Goal: Task Accomplishment & Management: Complete application form

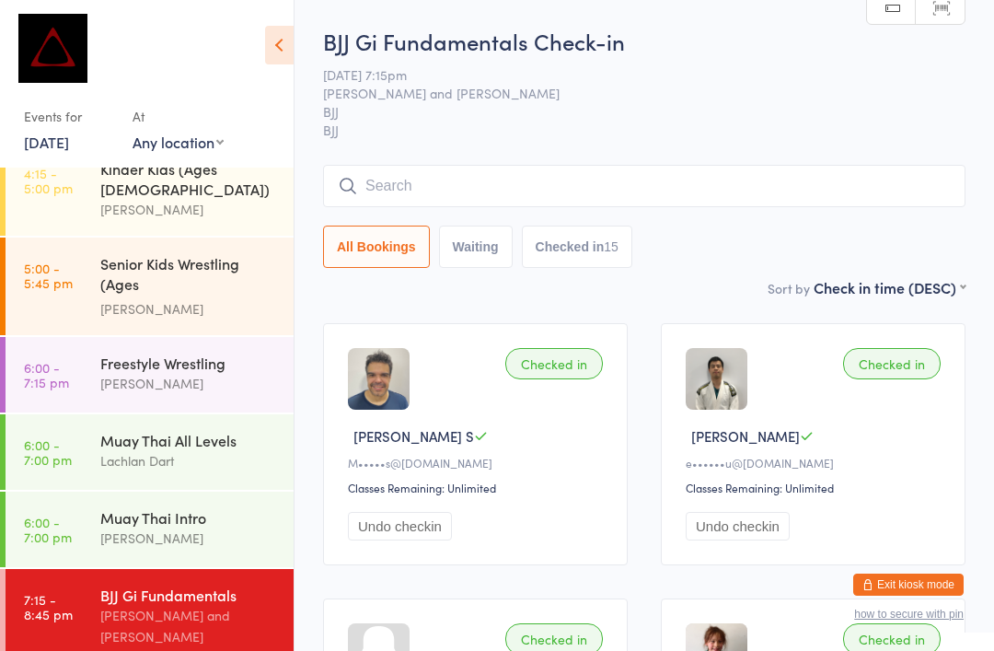
click at [737, 180] on input "search" at bounding box center [644, 186] width 642 height 42
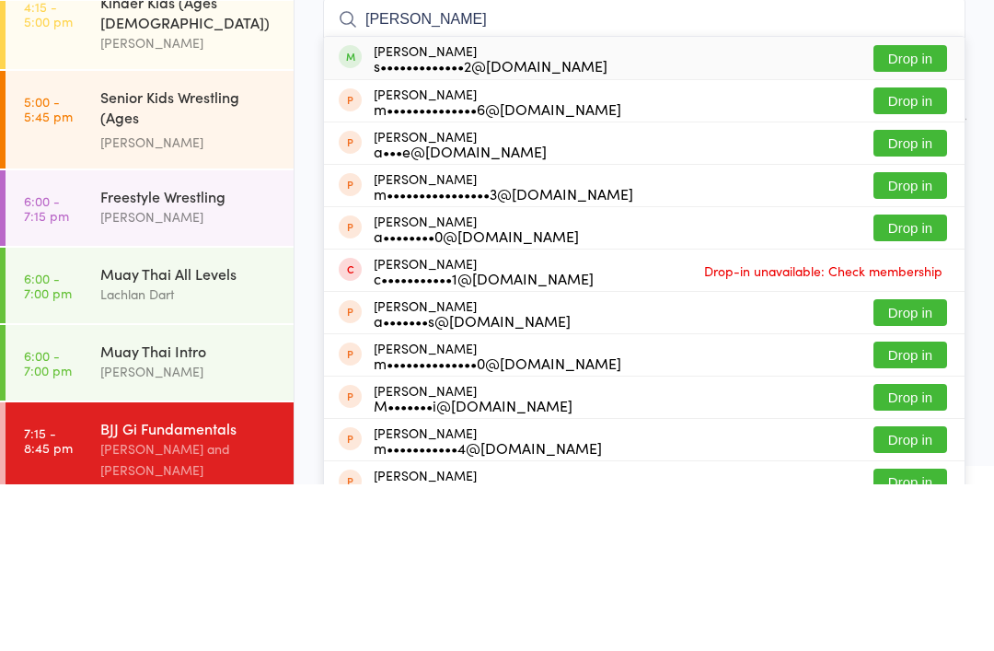
type input "Mohamed sadik"
click at [899, 212] on button "Drop in" at bounding box center [910, 225] width 74 height 27
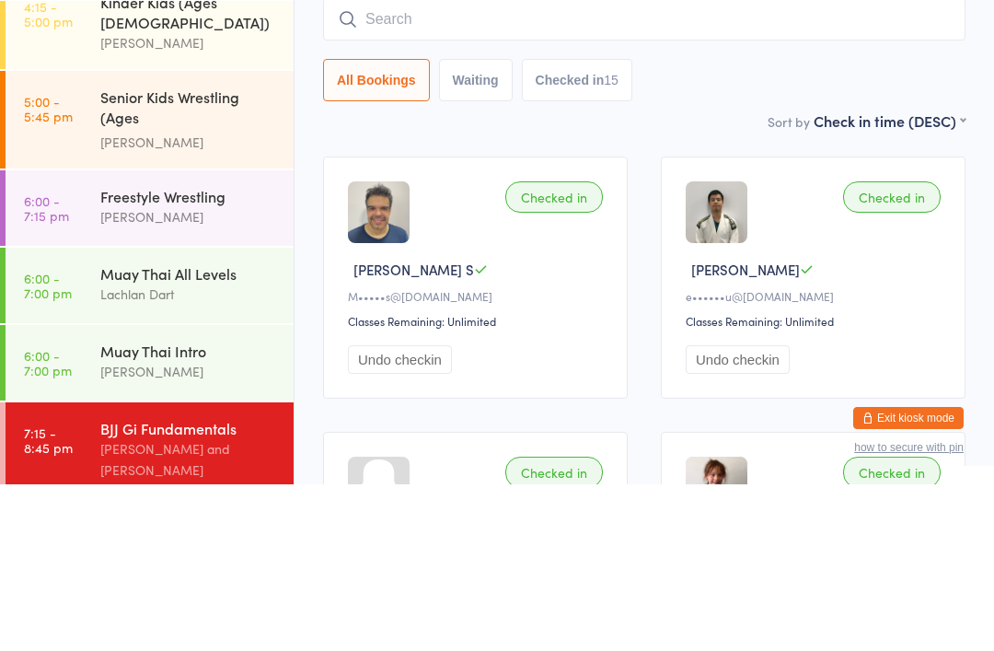
scroll to position [167, 0]
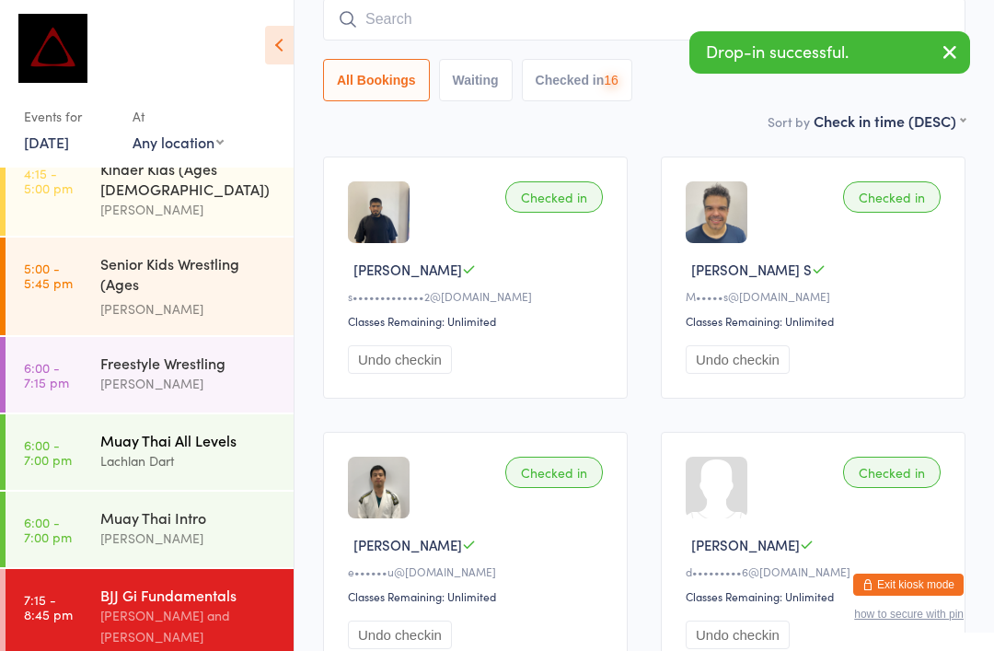
click at [228, 450] on div "Lachlan Dart" at bounding box center [189, 460] width 178 height 21
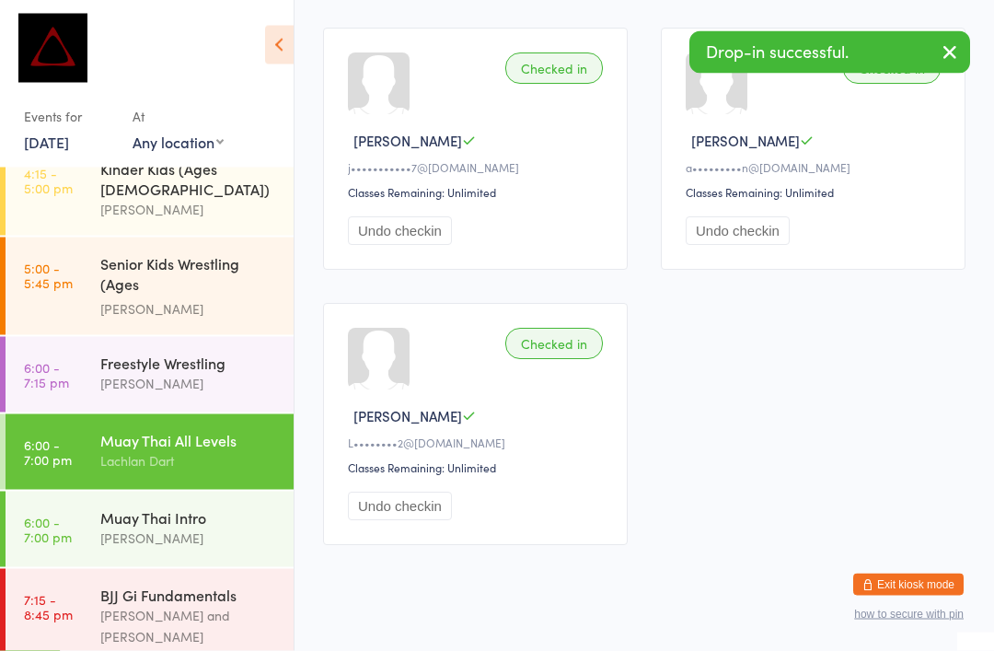
scroll to position [2252, 0]
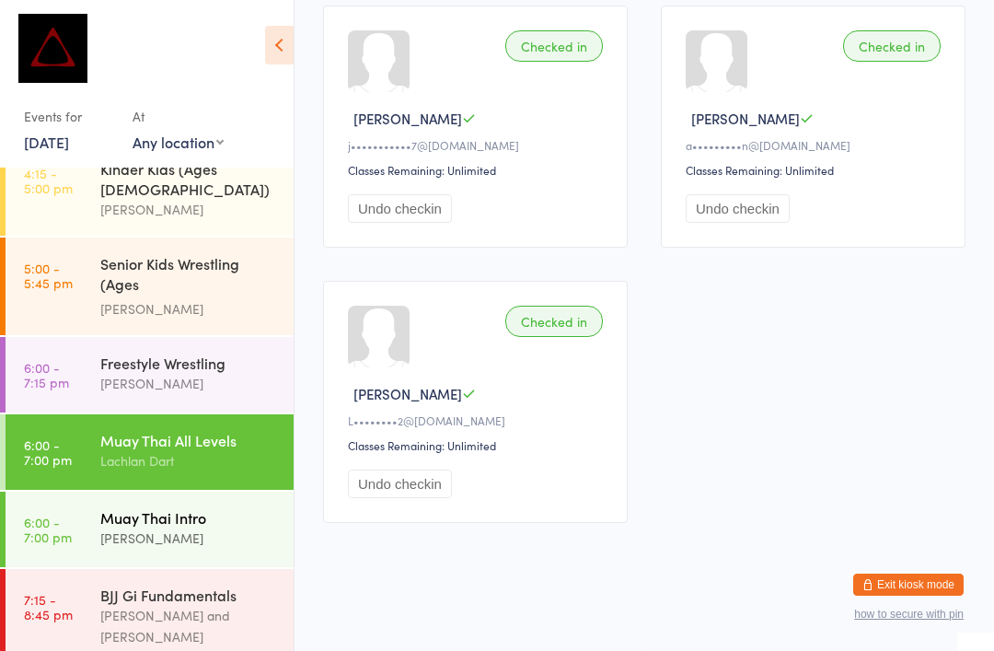
click at [190, 507] on div "Muay Thai Intro" at bounding box center [189, 517] width 178 height 20
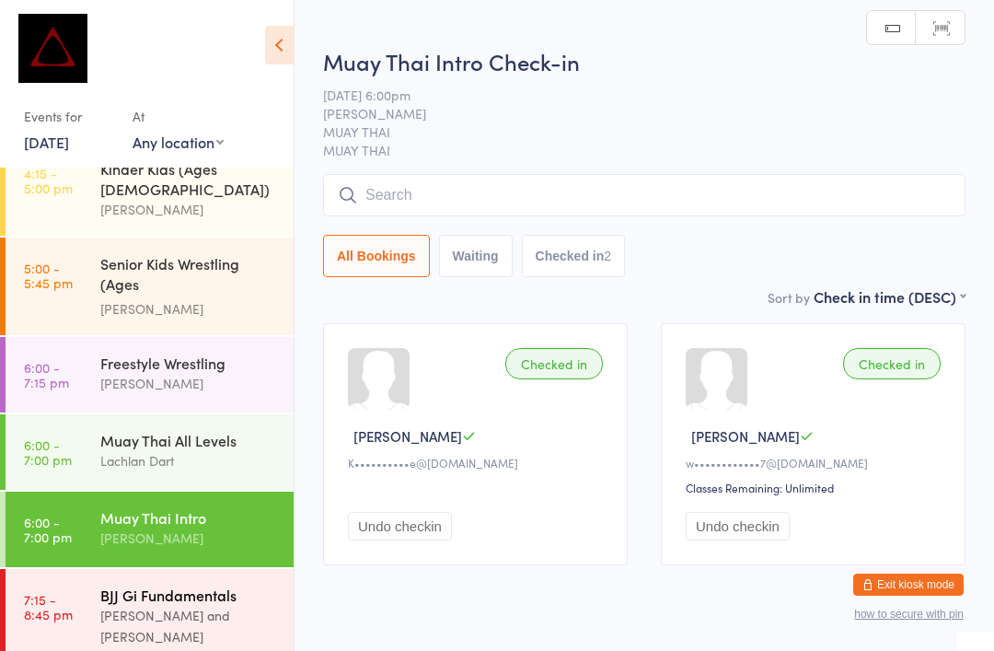
click at [197, 584] on div "BJJ Gi Fundamentals" at bounding box center [189, 594] width 178 height 20
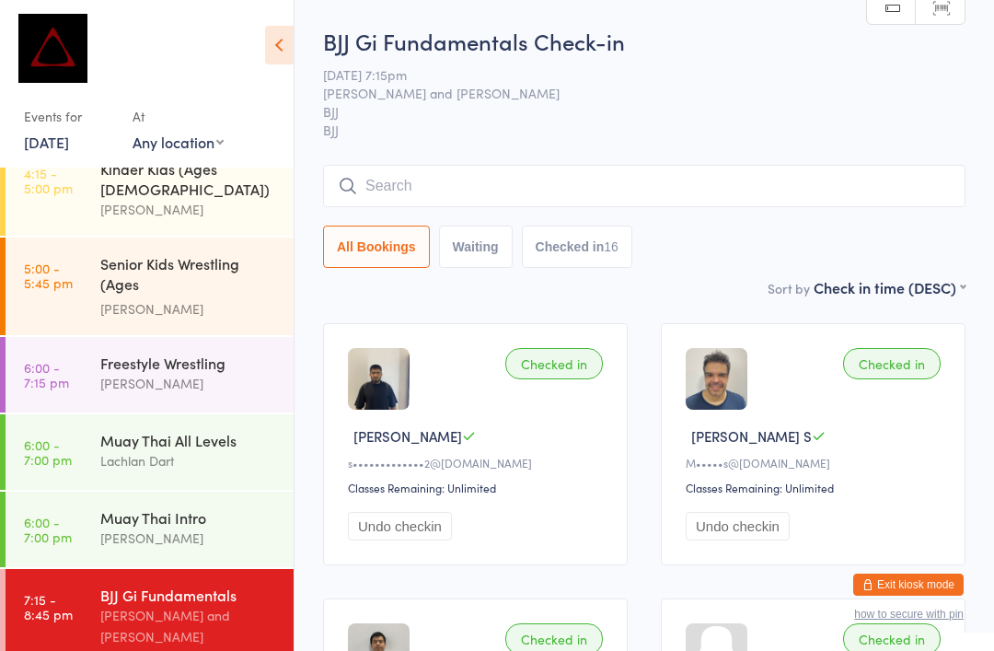
click at [929, 579] on button "Exit kiosk mode" at bounding box center [908, 584] width 110 height 22
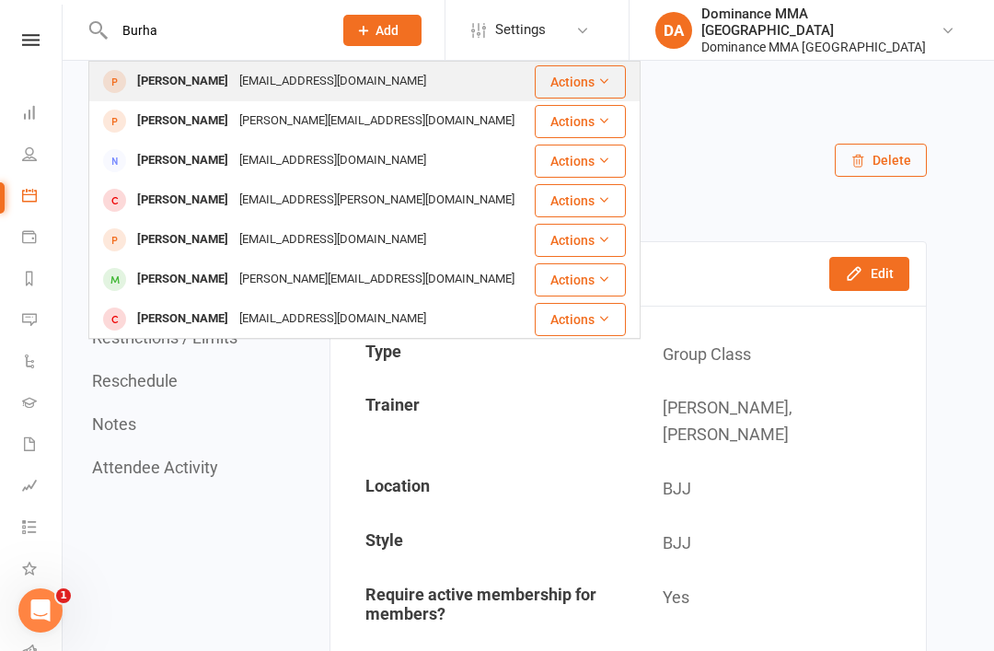
type input "Burha"
click at [189, 79] on div "[PERSON_NAME]" at bounding box center [183, 81] width 102 height 27
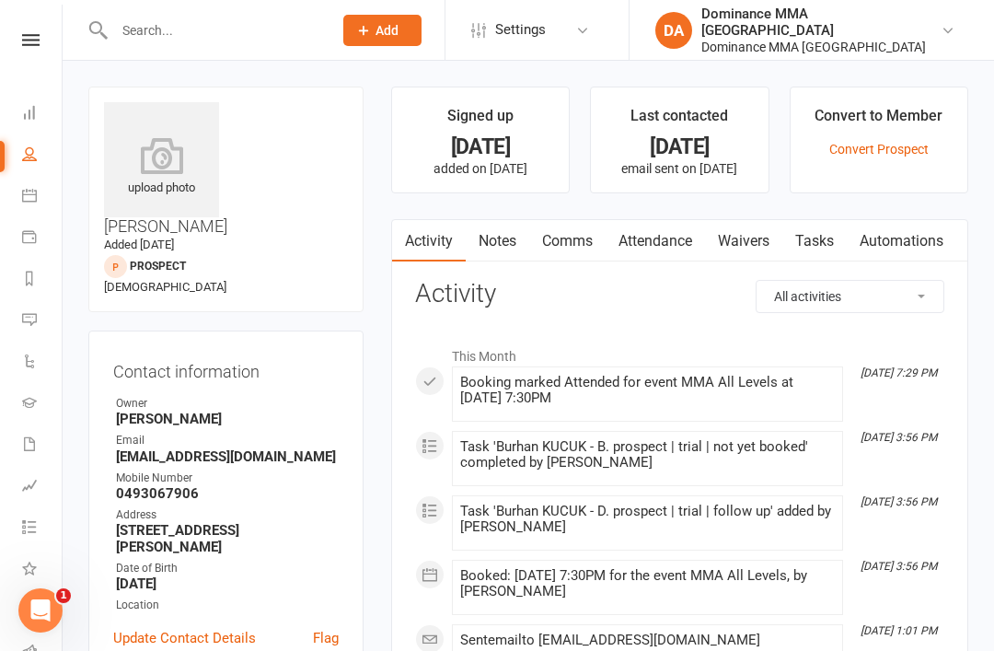
click at [743, 235] on link "Waivers" at bounding box center [743, 241] width 77 height 42
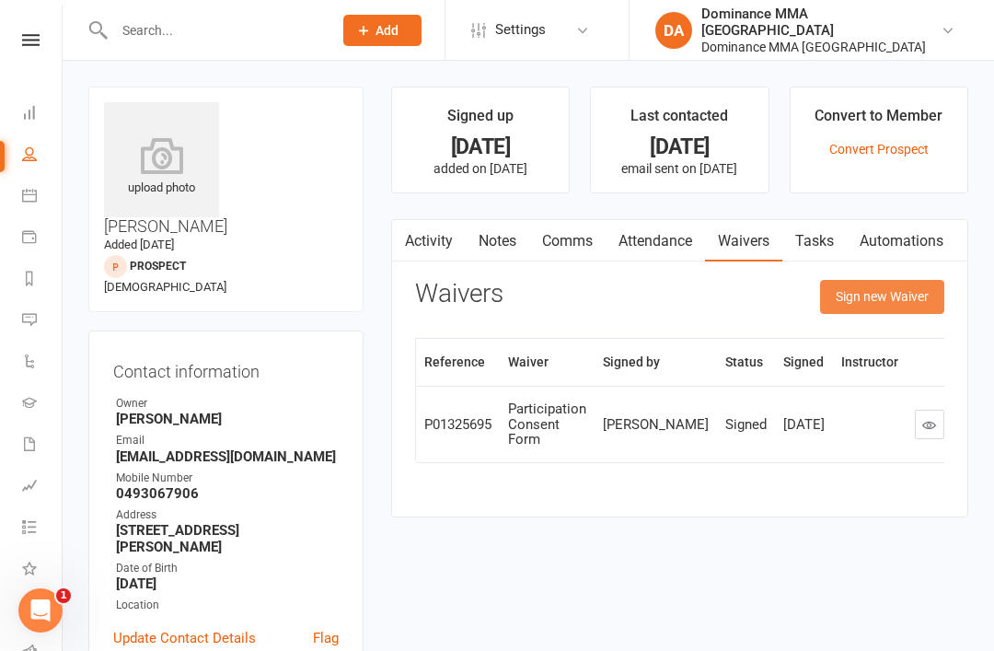
click at [903, 291] on button "Sign new Waiver" at bounding box center [882, 296] width 124 height 33
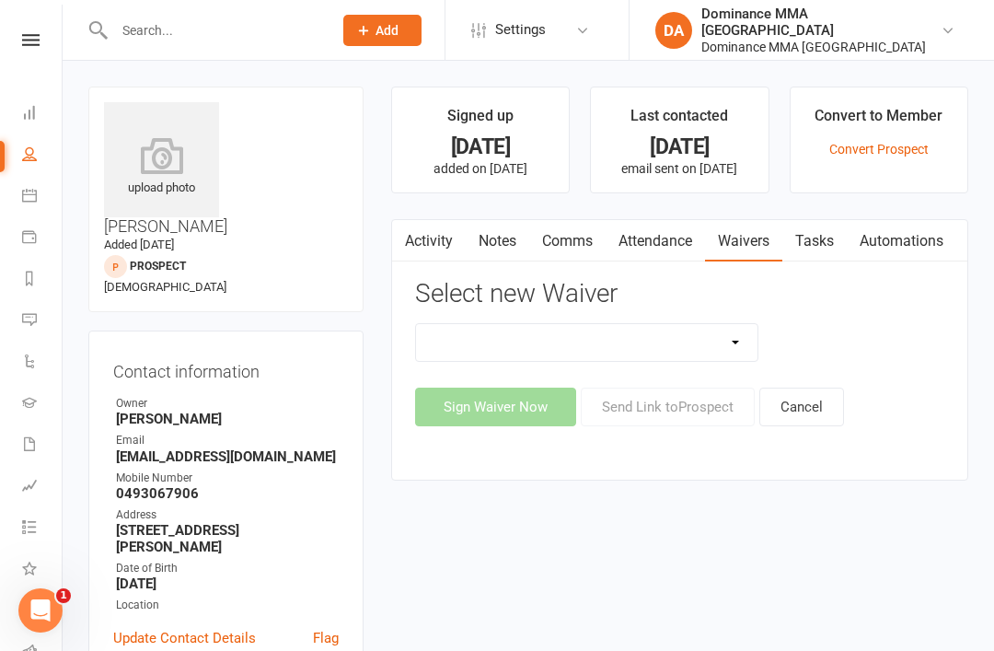
click at [728, 340] on select "Member | Cancellation | Adults Member | Injury Report Form (FOH staff use only)…" at bounding box center [587, 342] width 342 height 37
select select "603"
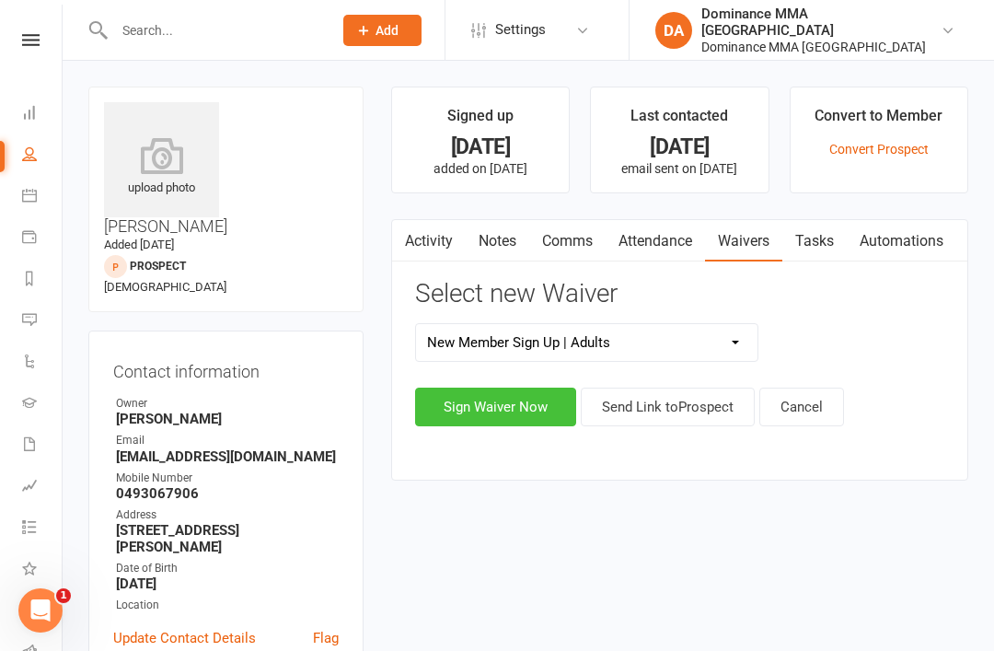
click at [481, 398] on button "Sign Waiver Now" at bounding box center [495, 406] width 161 height 39
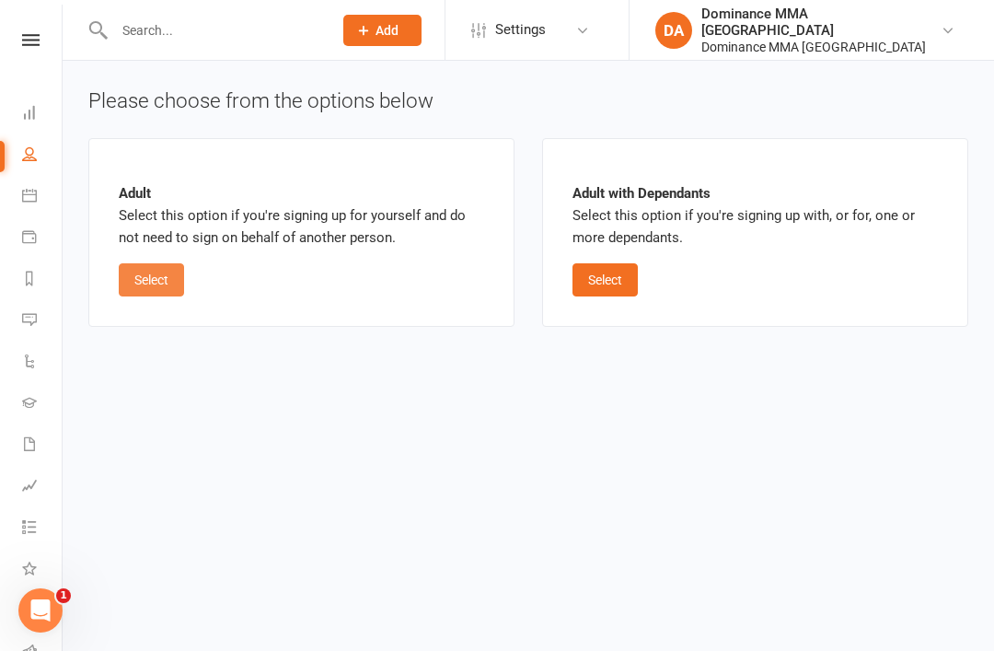
click at [163, 268] on button "Select" at bounding box center [151, 279] width 65 height 33
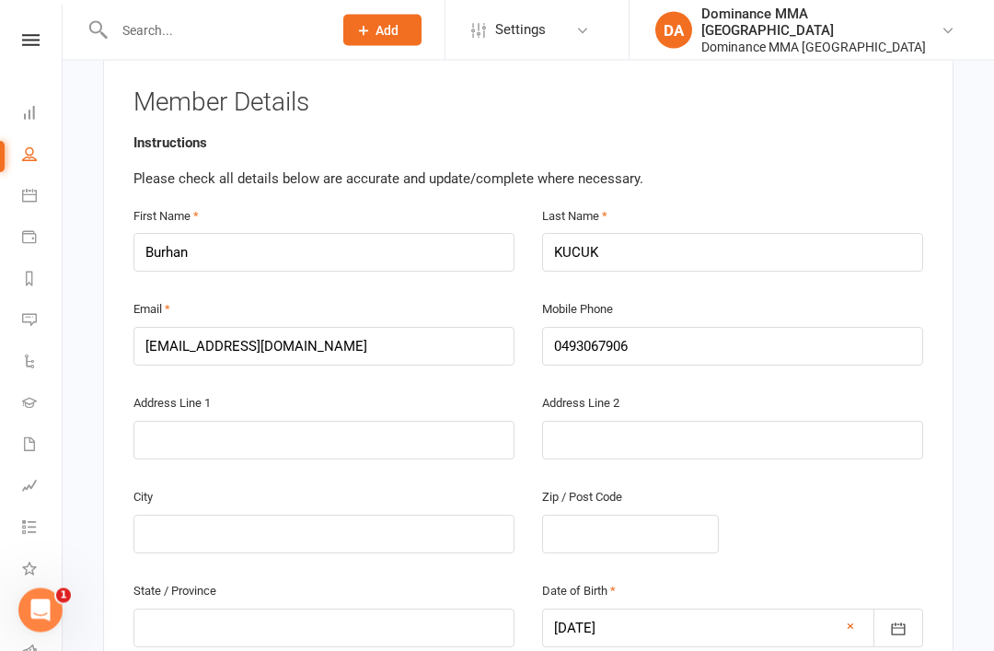
scroll to position [342, 0]
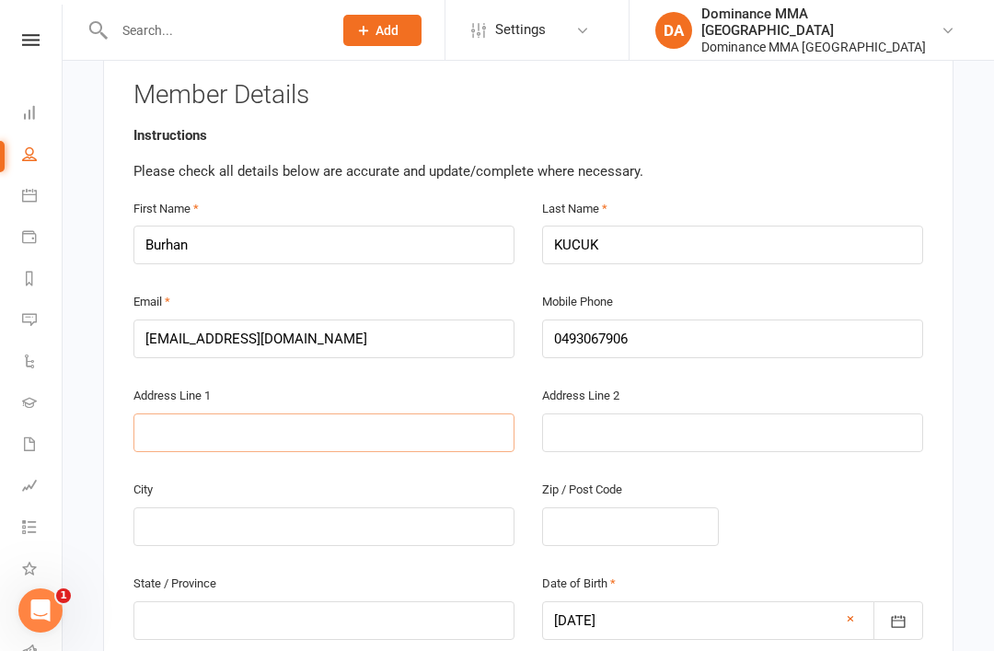
click at [336, 413] on input "text" at bounding box center [323, 432] width 381 height 39
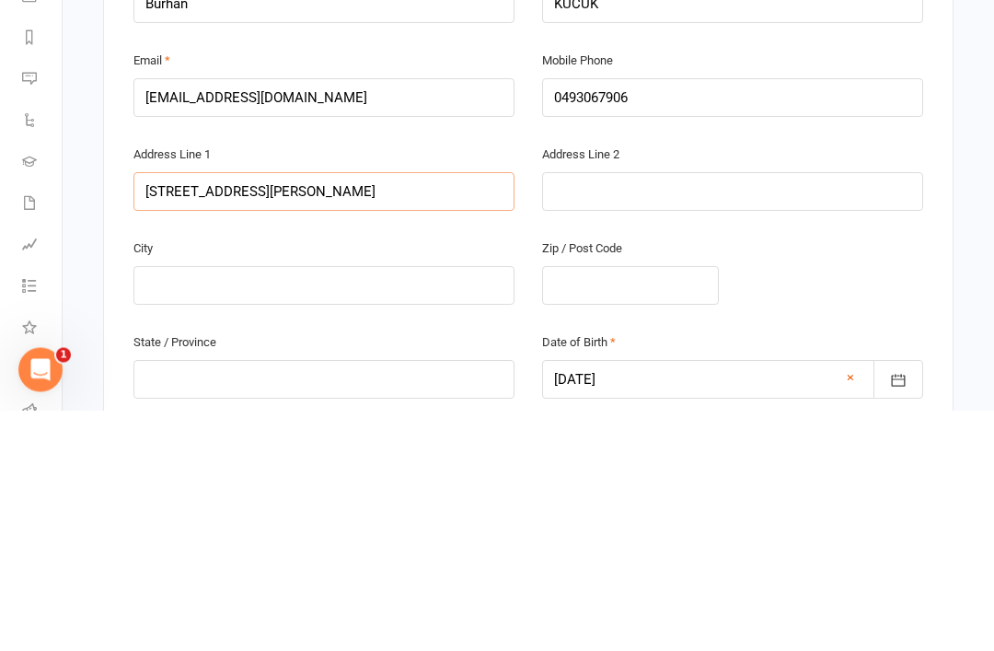
type input "[STREET_ADDRESS][PERSON_NAME]"
click at [281, 507] on input "text" at bounding box center [323, 526] width 381 height 39
type input "[GEOGRAPHIC_DATA]"
click at [653, 507] on input "text" at bounding box center [630, 526] width 177 height 39
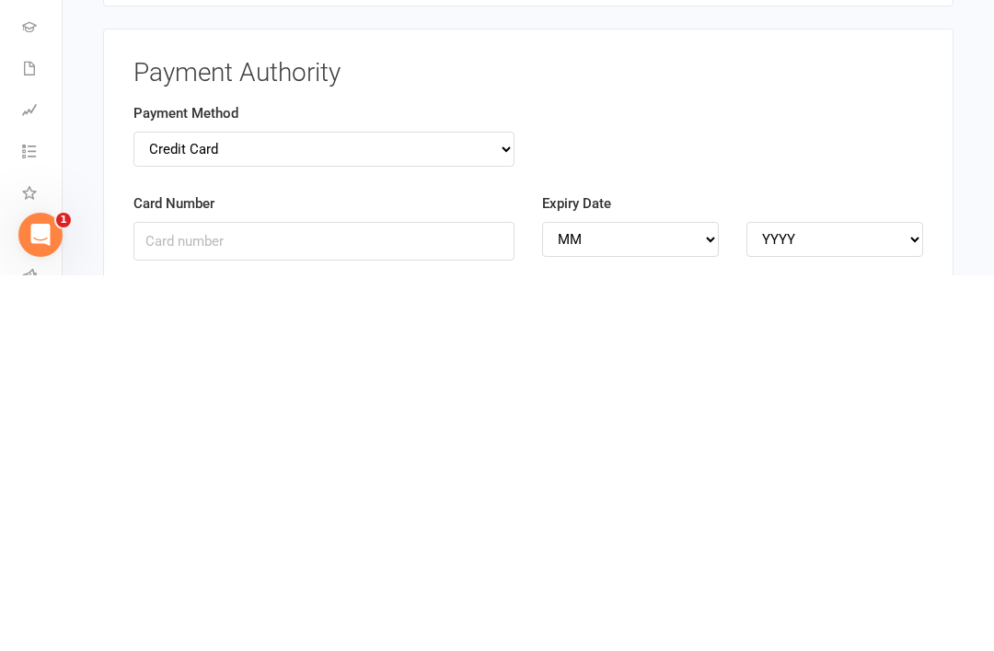
scroll to position [1733, 0]
type input "3000"
click at [378, 594] on input "Card Number" at bounding box center [323, 613] width 381 height 39
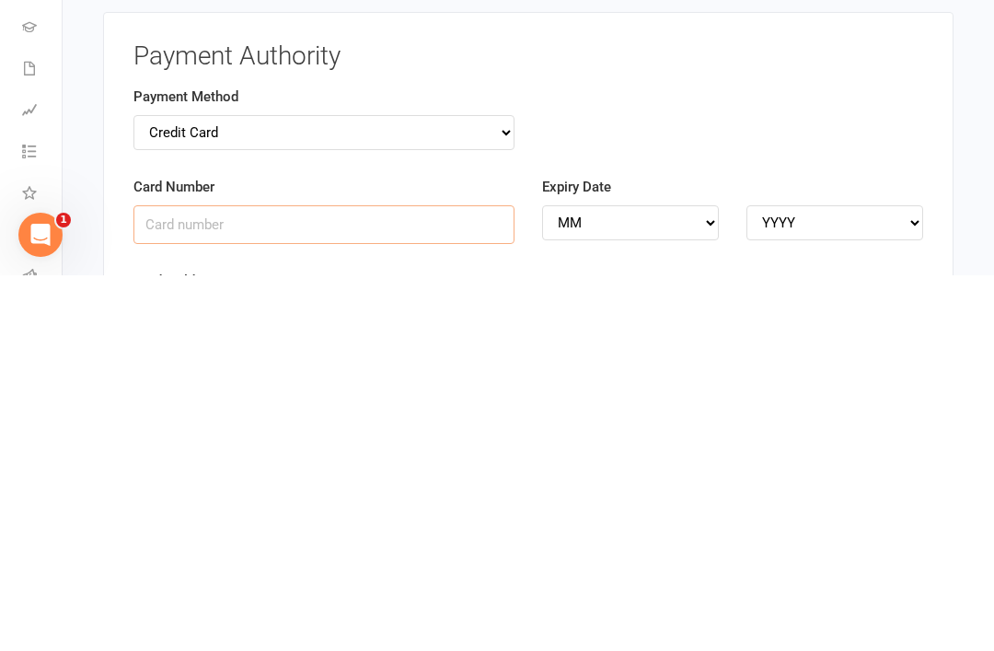
scroll to position [1747, 0]
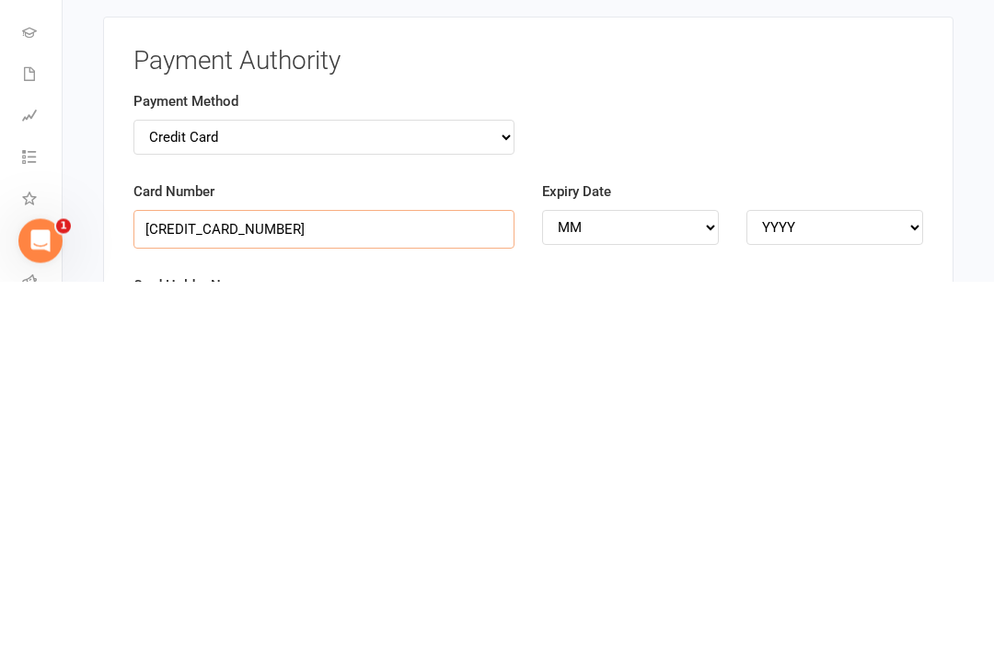
type input "[CREDIT_CARD_NUMBER]"
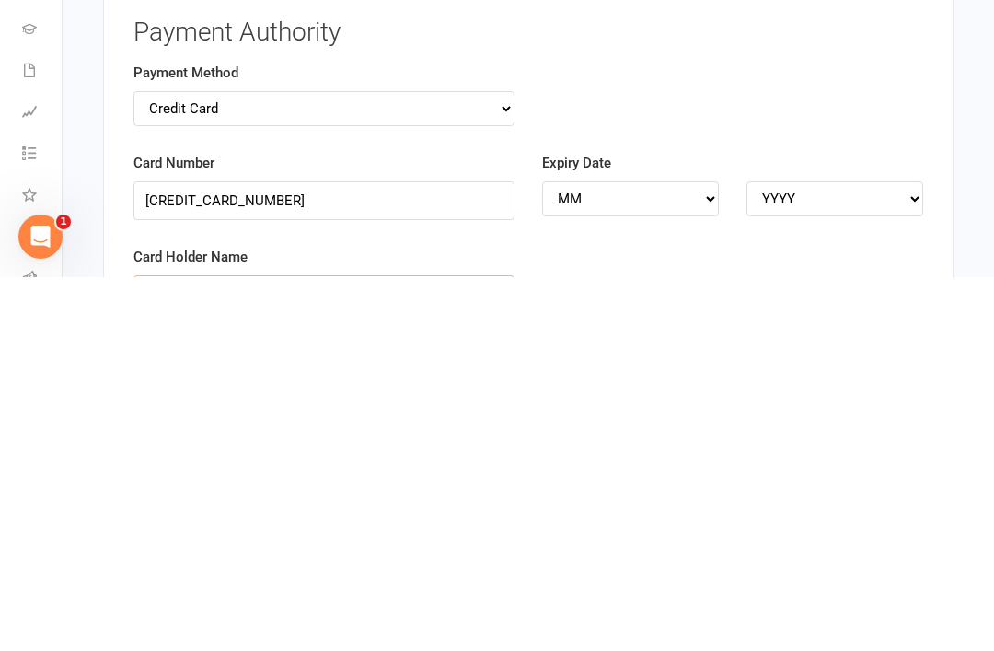
type input "[PERSON_NAME]"
click at [678, 555] on select "MM 01 02 03 04 05 06 07 08 09 10 11 12" at bounding box center [630, 572] width 177 height 35
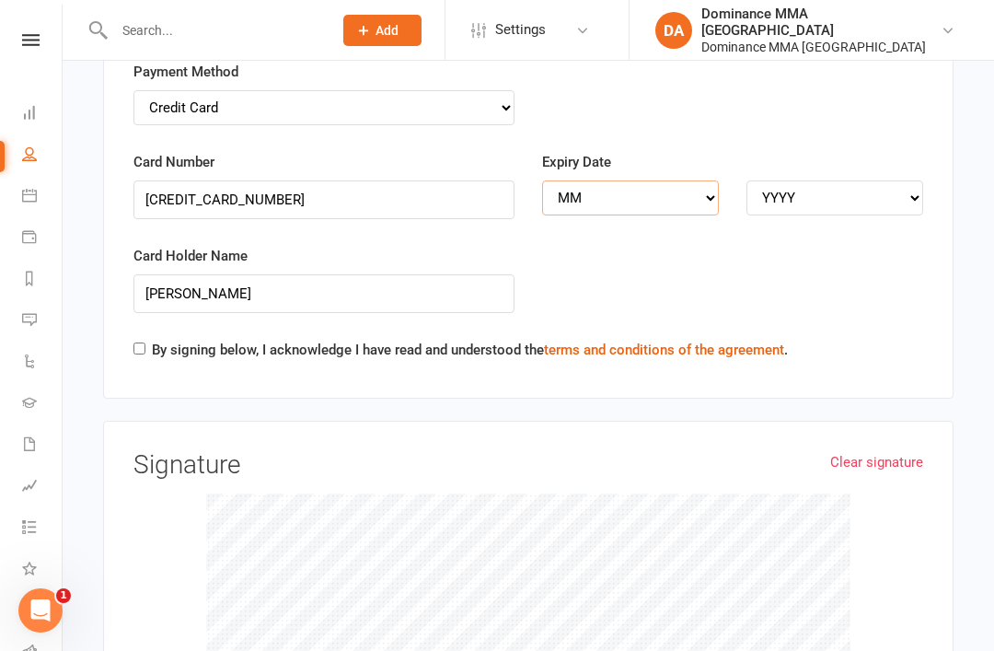
select select "01"
click at [864, 180] on select "YYYY 2025 2026 2027 2028 2029 2030 2031 2032 2033 2034" at bounding box center [834, 197] width 177 height 35
select select "2028"
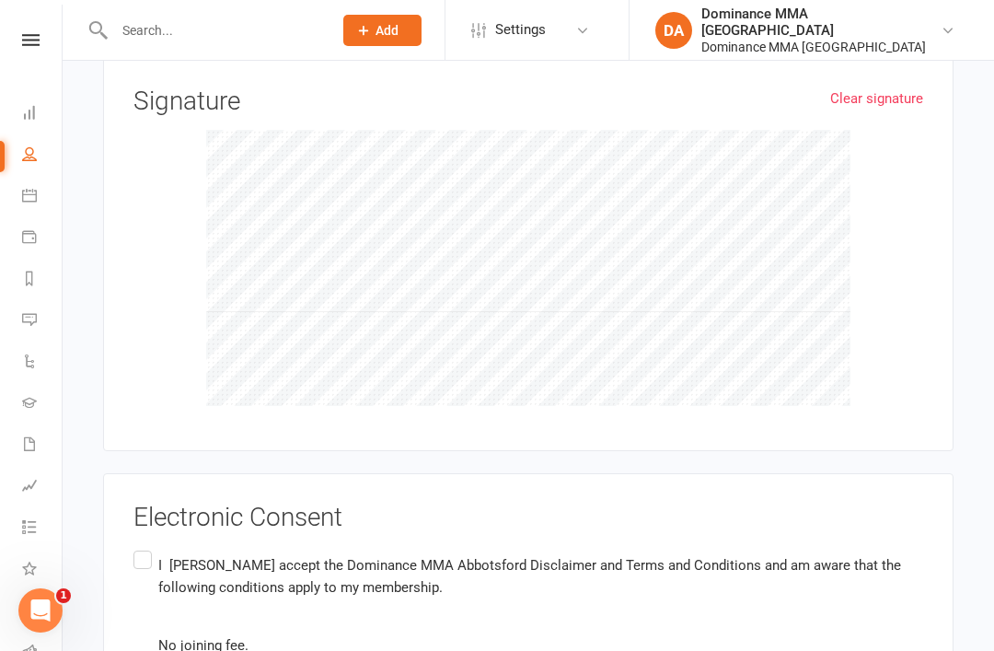
scroll to position [2668, 0]
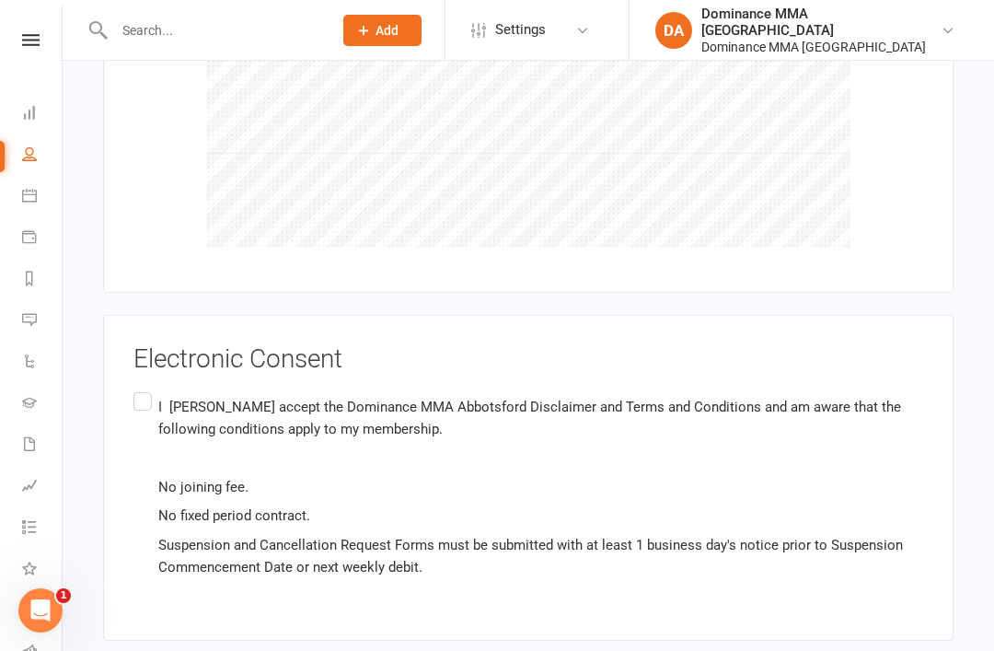
click at [143, 388] on label "I [PERSON_NAME] accept the Dominance MMA Abbotsford Disclaimer and Terms and Co…" at bounding box center [527, 486] width 789 height 196
click at [143, 388] on input "I [PERSON_NAME] accept the Dominance MMA Abbotsford Disclaimer and Terms and Co…" at bounding box center [139, 388] width 12 height 0
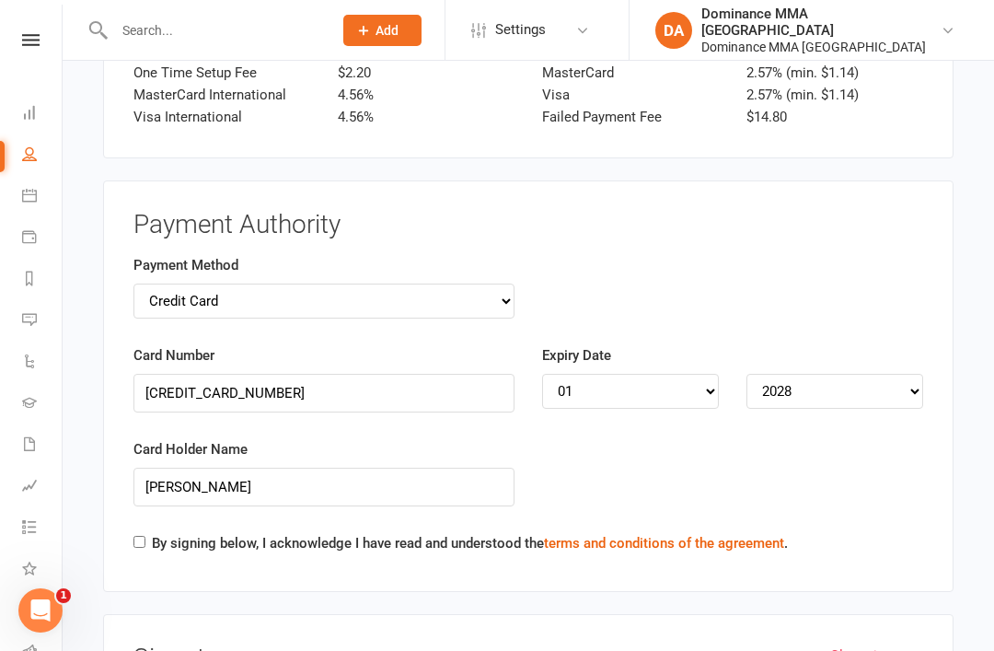
scroll to position [1944, 0]
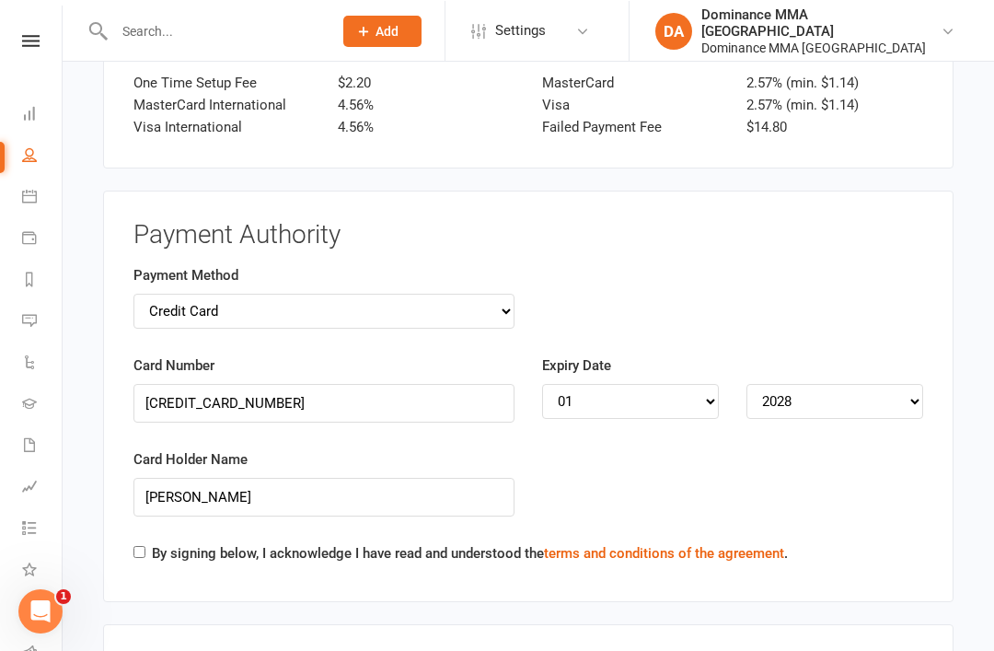
click at [141, 545] on input "By signing below, I acknowledge I have read and understood the terms and condit…" at bounding box center [139, 551] width 12 height 12
checkbox input "true"
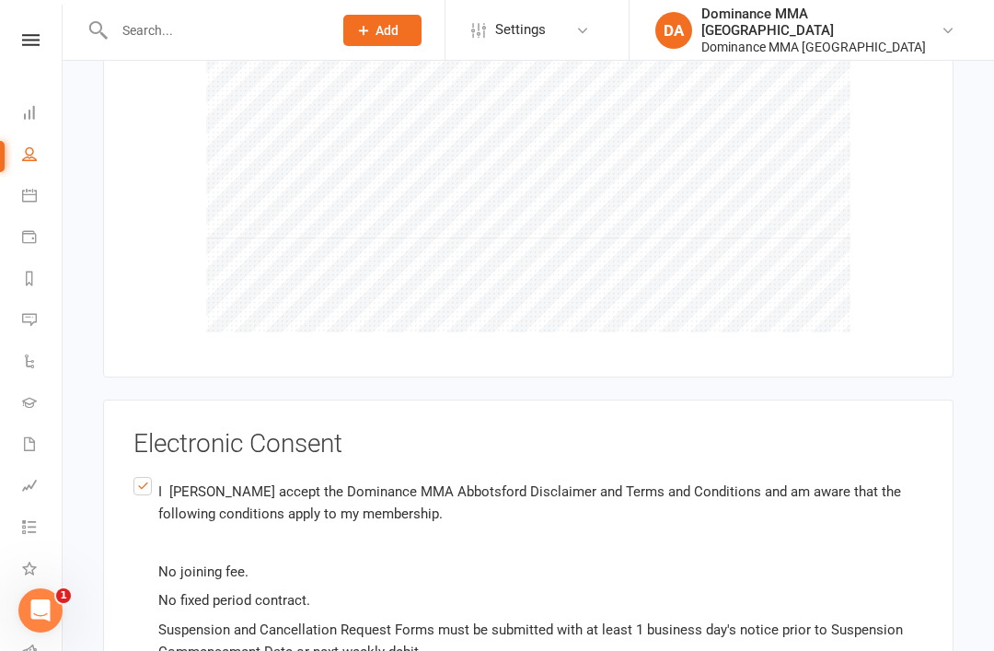
scroll to position [2668, 0]
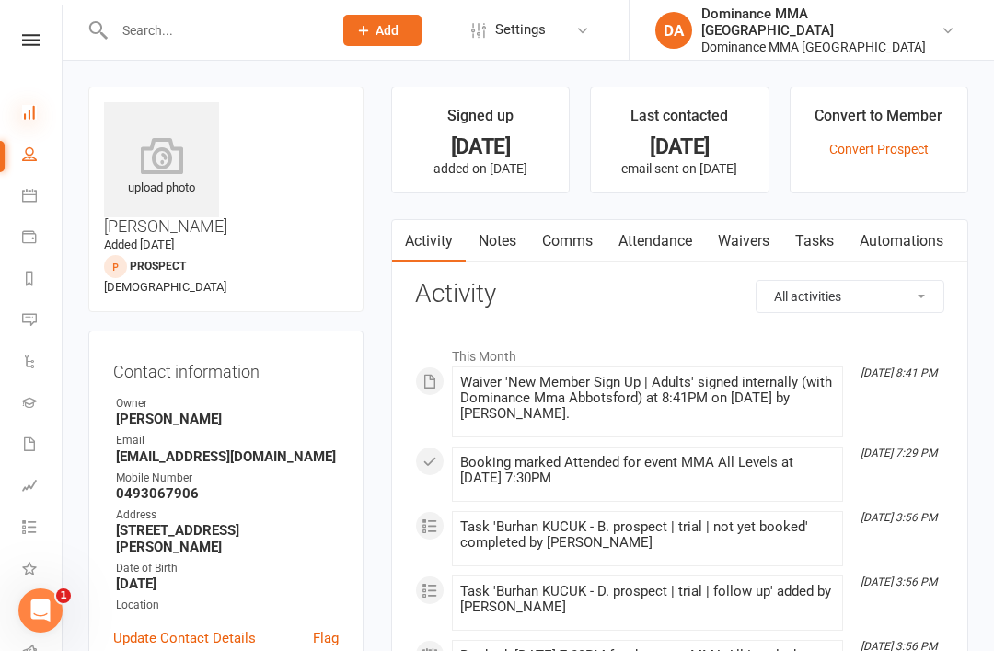
click at [32, 112] on icon at bounding box center [29, 112] width 15 height 15
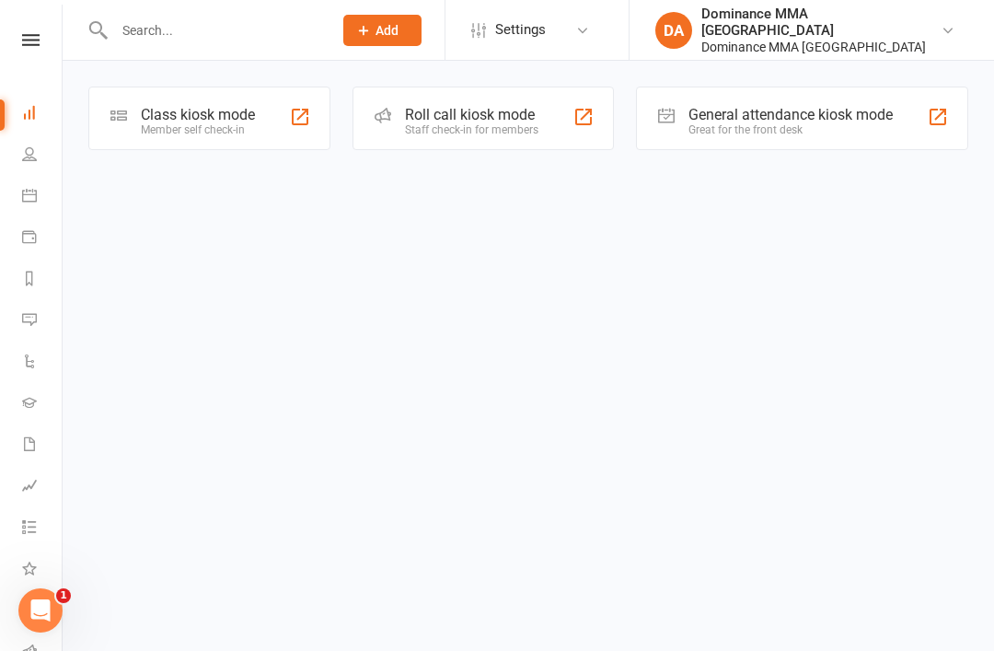
click at [212, 118] on div "Class kiosk mode" at bounding box center [198, 114] width 114 height 17
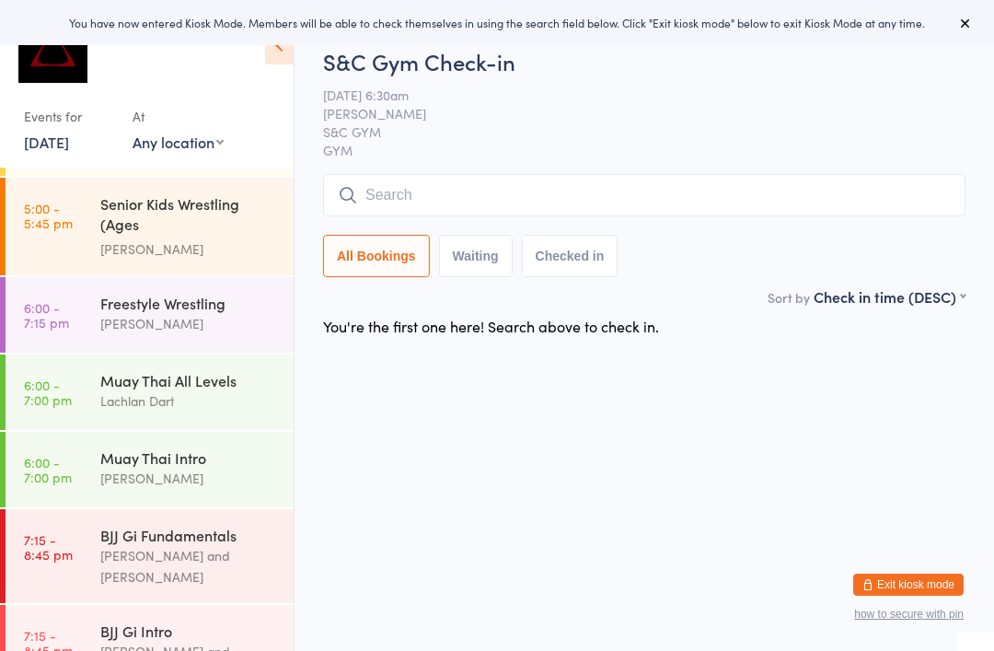
scroll to position [775, 0]
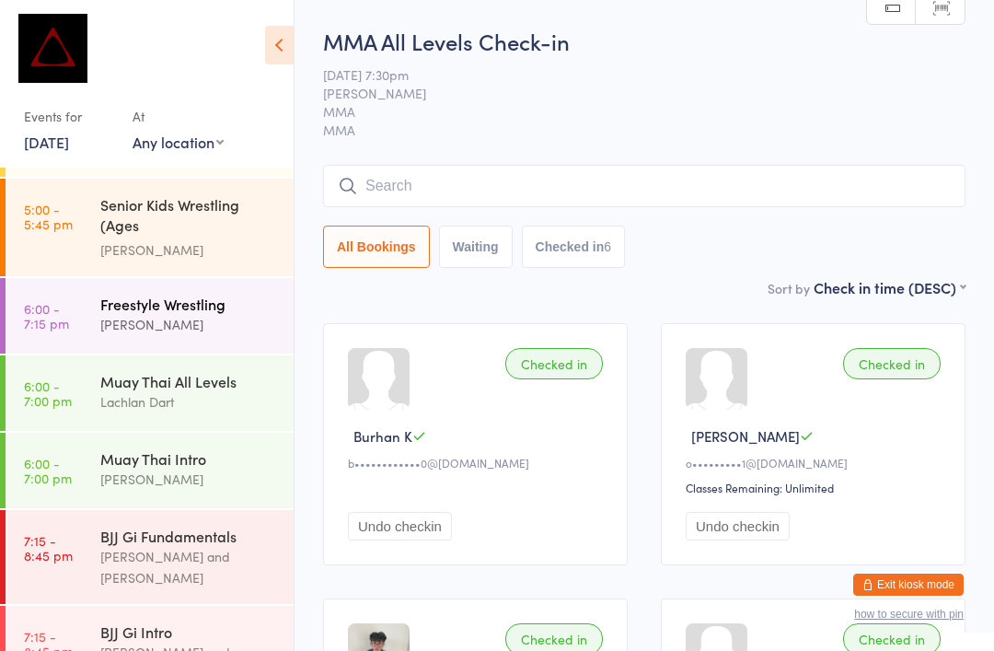
click at [190, 278] on div "Freestyle Wrestling David Hart" at bounding box center [196, 314] width 193 height 73
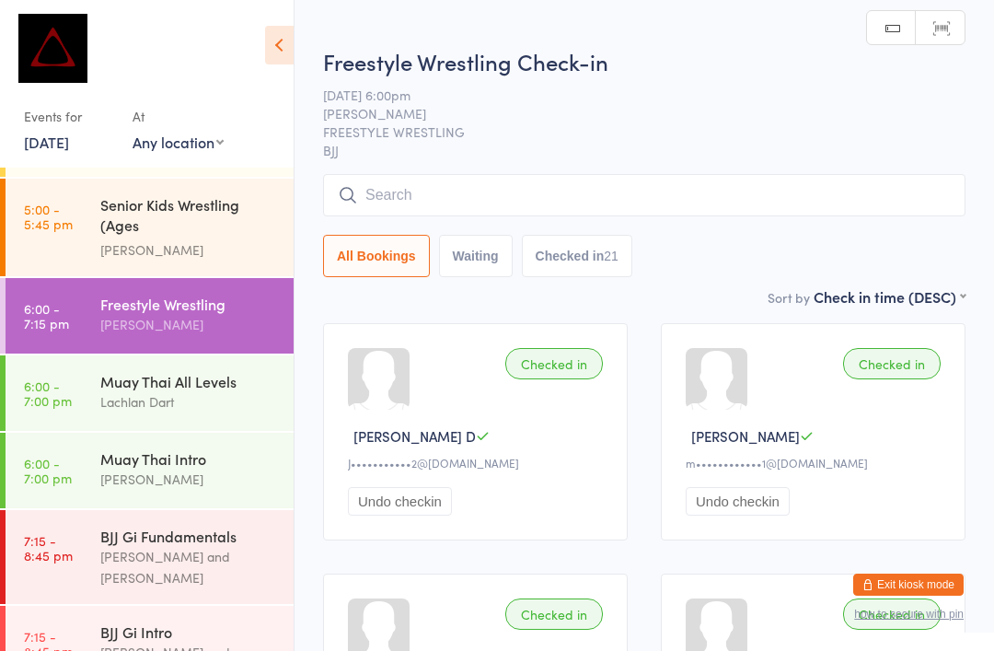
click at [633, 198] on input "search" at bounding box center [644, 195] width 642 height 42
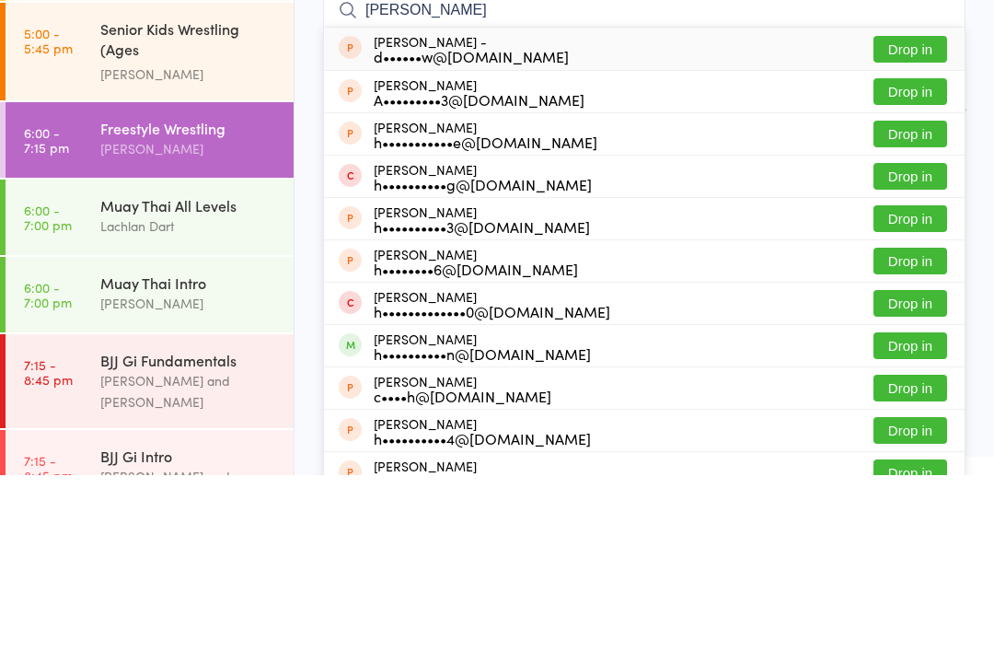
type input "Harry tal"
click at [918, 254] on button "Drop in" at bounding box center [910, 267] width 74 height 27
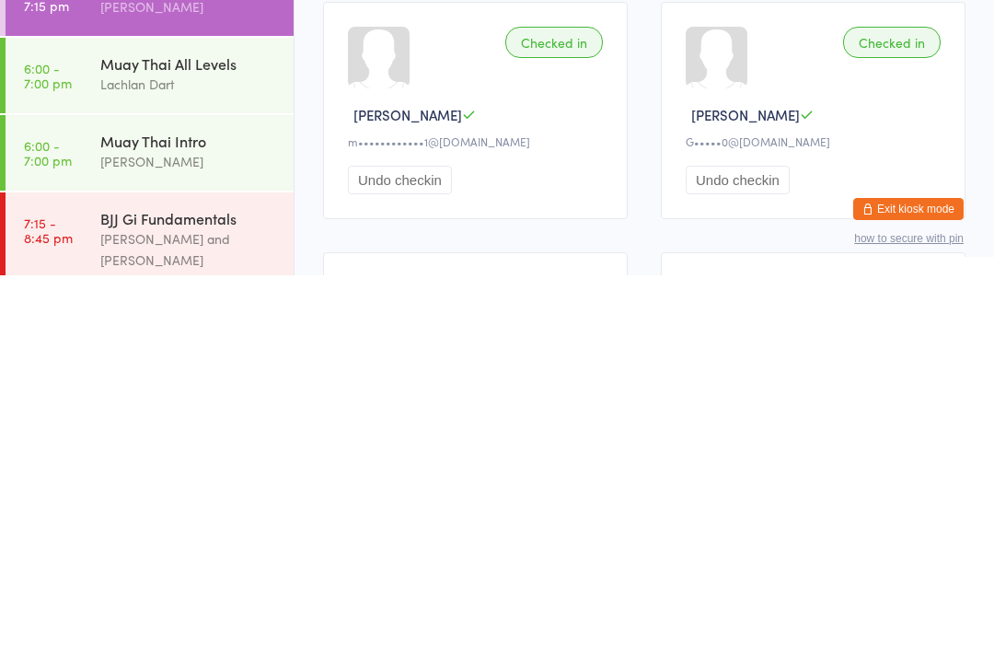
scroll to position [716, 0]
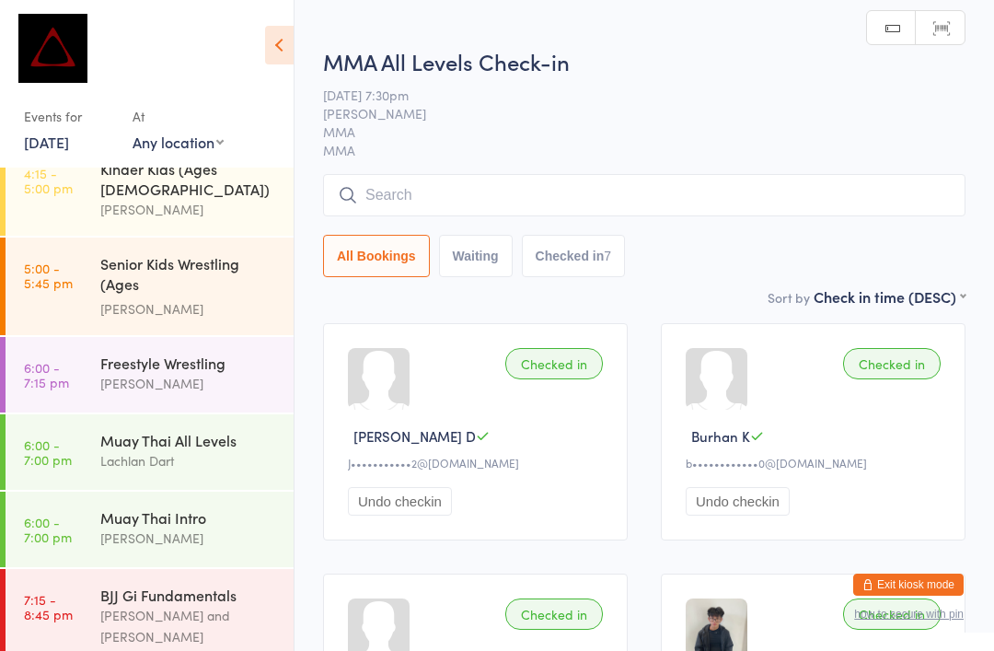
click at [513, 178] on input "search" at bounding box center [644, 195] width 642 height 42
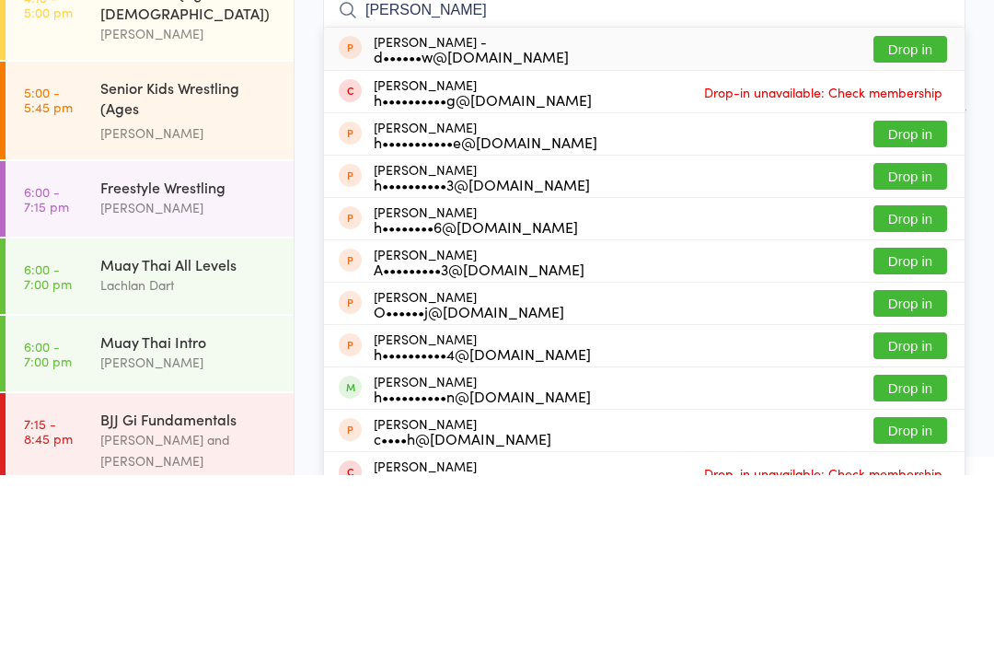
type input "Harry t"
click at [917, 423] on button "Drop in" at bounding box center [910, 436] width 74 height 27
